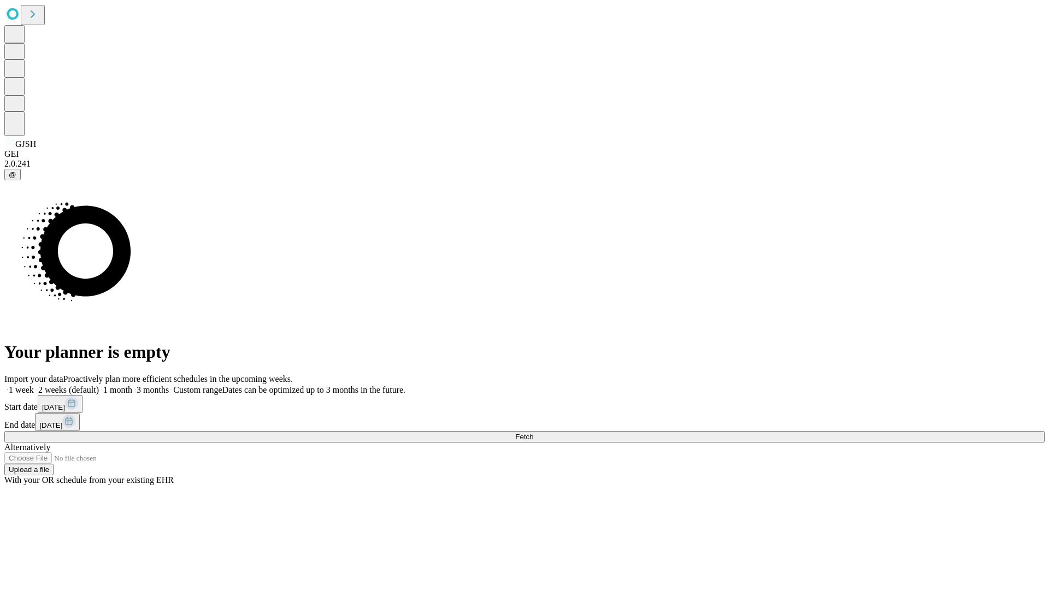
click at [533, 433] on span "Fetch" at bounding box center [524, 437] width 18 height 8
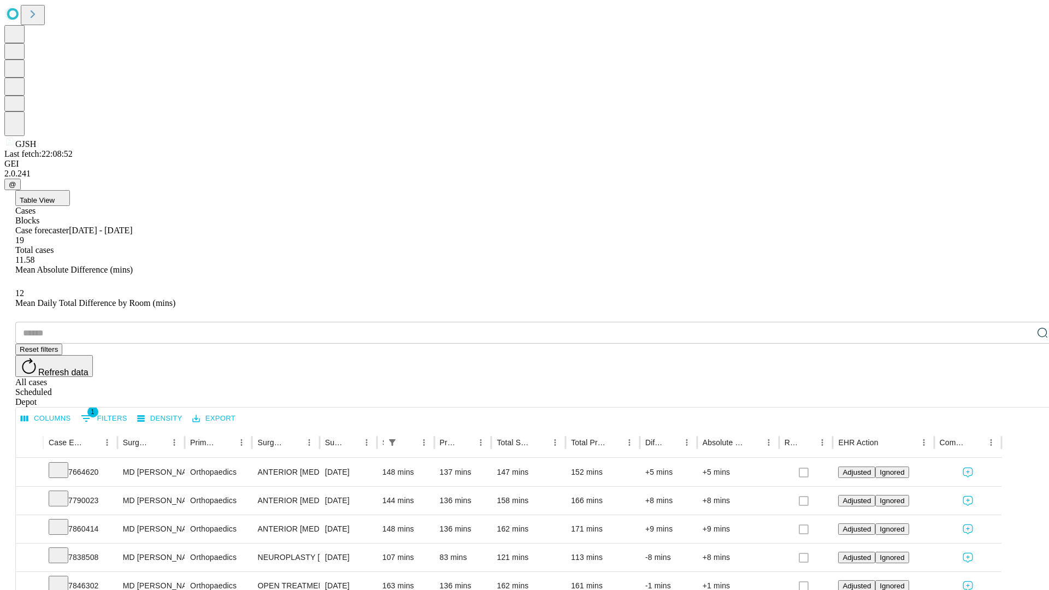
click at [55, 196] on span "Table View" at bounding box center [37, 200] width 35 height 8
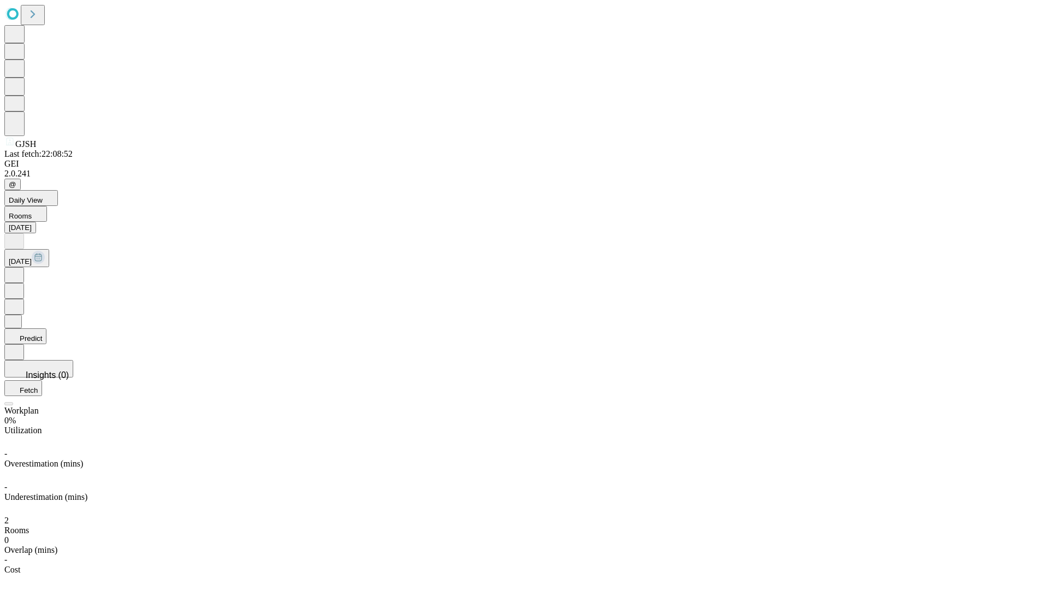
click at [46, 328] on button "Predict" at bounding box center [25, 336] width 42 height 16
